Goal: Find specific page/section: Find specific page/section

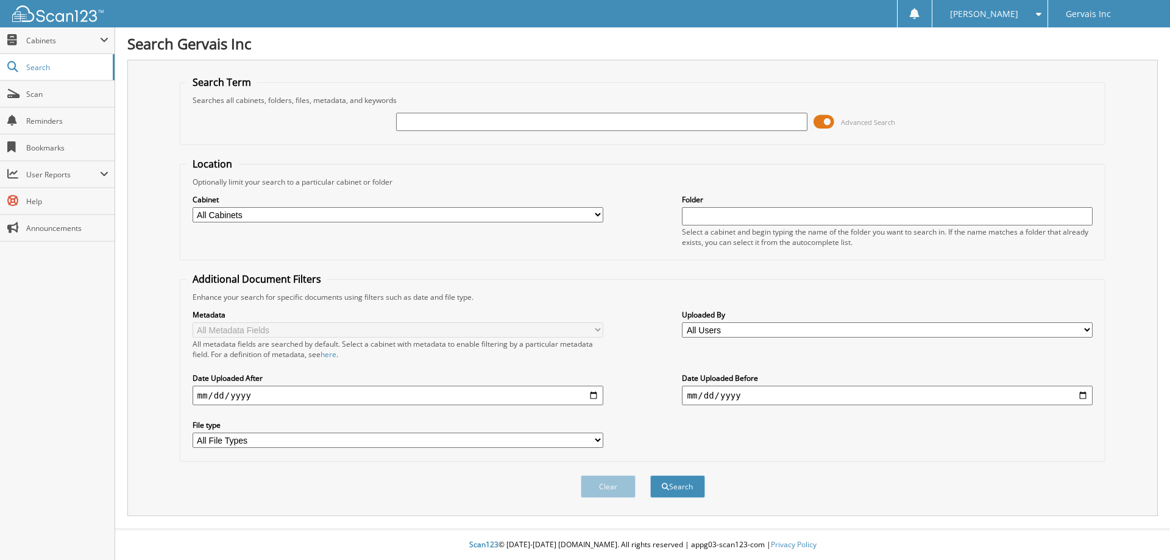
click at [407, 120] on input "text" at bounding box center [601, 122] width 411 height 18
type input "48057"
click at [677, 481] on button "Search" at bounding box center [677, 486] width 55 height 23
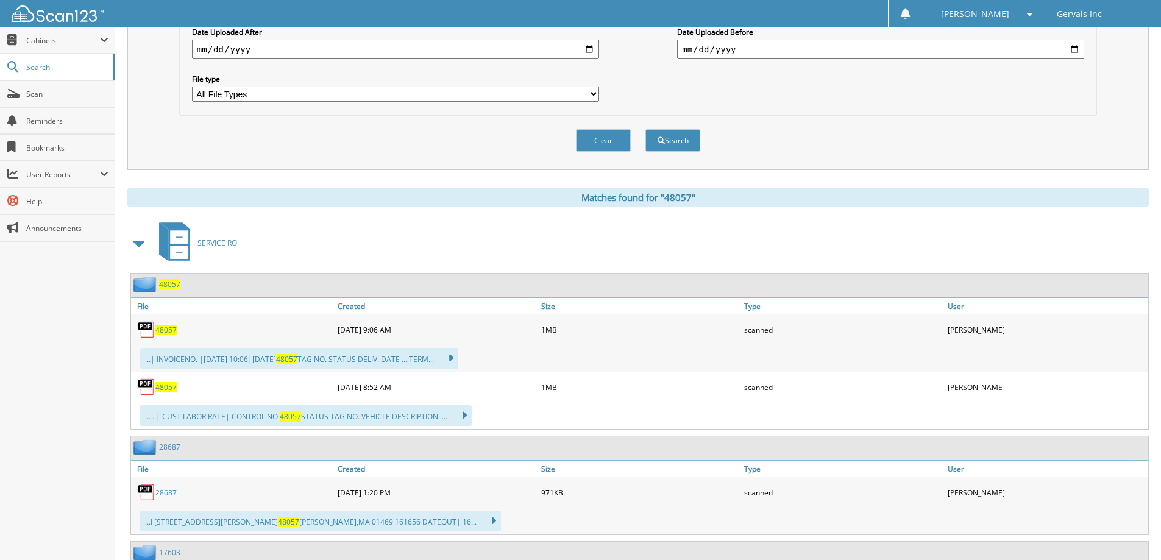
scroll to position [366, 0]
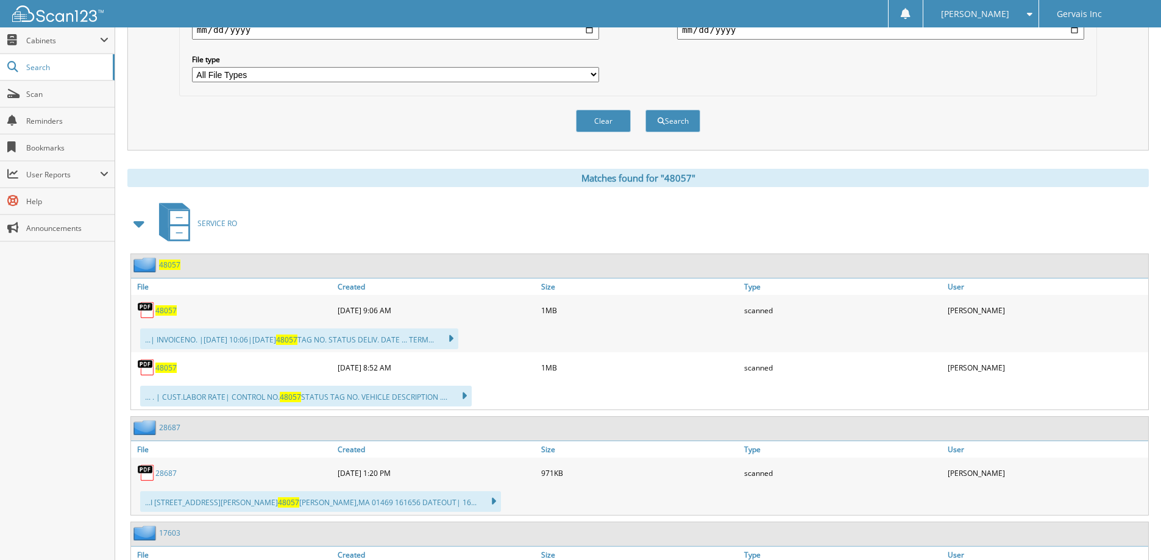
click at [163, 366] on span "48057" at bounding box center [165, 368] width 21 height 10
